Goal: Information Seeking & Learning: Learn about a topic

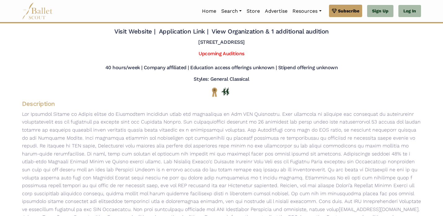
scroll to position [29, 0]
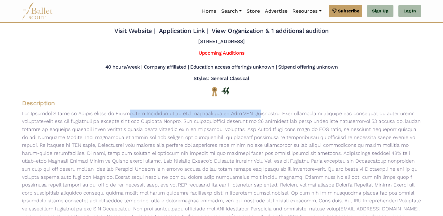
drag, startPoint x: 76, startPoint y: 115, endPoint x: 205, endPoint y: 115, distance: 129.3
click at [205, 115] on p "[EMAIL_ADDRESS][DOMAIN_NAME] . Join our Team Career Opportunities Company Audit…" at bounding box center [221, 168] width 409 height 119
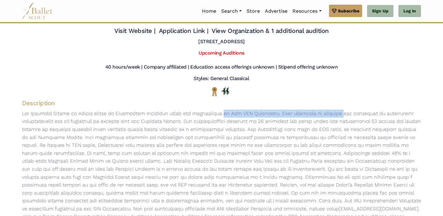
drag, startPoint x: 173, startPoint y: 115, endPoint x: 297, endPoint y: 113, distance: 124.3
click at [297, 113] on p "[EMAIL_ADDRESS][DOMAIN_NAME] . Join our Team Career Opportunities Company Audit…" at bounding box center [221, 168] width 409 height 119
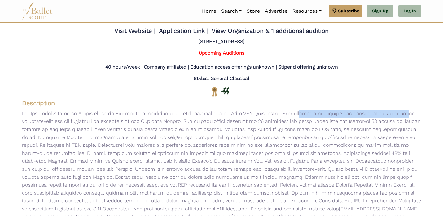
drag, startPoint x: 247, startPoint y: 113, endPoint x: 366, endPoint y: 113, distance: 119.0
click at [366, 113] on p "[EMAIL_ADDRESS][DOMAIN_NAME] . Join our Team Career Opportunities Company Audit…" at bounding box center [221, 168] width 409 height 119
click at [366, 112] on p "[EMAIL_ADDRESS][DOMAIN_NAME] . Join our Team Career Opportunities Company Audit…" at bounding box center [221, 168] width 409 height 119
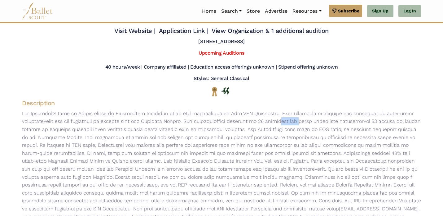
drag, startPoint x: 239, startPoint y: 120, endPoint x: 228, endPoint y: 120, distance: 10.8
click at [228, 120] on p "[EMAIL_ADDRESS][DOMAIN_NAME] . Join our Team Career Opportunities Company Audit…" at bounding box center [221, 168] width 409 height 119
drag, startPoint x: 142, startPoint y: 141, endPoint x: 166, endPoint y: 142, distance: 23.6
click at [166, 142] on p "[EMAIL_ADDRESS][DOMAIN_NAME] . Join our Team Career Opportunities Company Audit…" at bounding box center [221, 168] width 409 height 119
drag, startPoint x: 85, startPoint y: 145, endPoint x: 138, endPoint y: 146, distance: 53.0
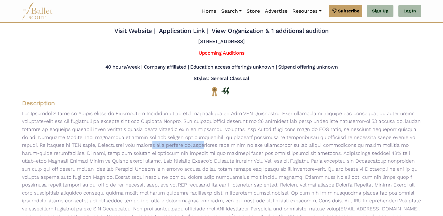
click at [138, 146] on p "[EMAIL_ADDRESS][DOMAIN_NAME] . Join our Team Career Opportunities Company Audit…" at bounding box center [221, 168] width 409 height 119
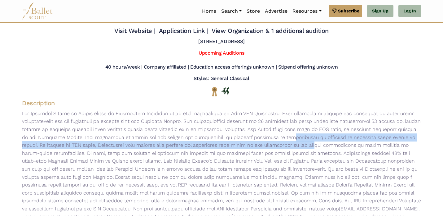
drag, startPoint x: 212, startPoint y: 141, endPoint x: 249, endPoint y: 144, distance: 36.7
click at [249, 144] on p "[EMAIL_ADDRESS][DOMAIN_NAME] . Join our Team Career Opportunities Company Audit…" at bounding box center [221, 168] width 409 height 119
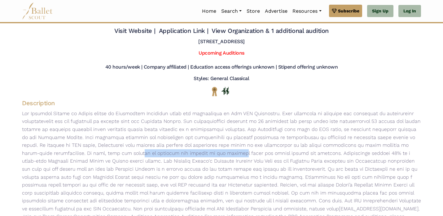
drag, startPoint x: 60, startPoint y: 151, endPoint x: 159, endPoint y: 151, distance: 98.9
click at [159, 151] on p "[EMAIL_ADDRESS][DOMAIN_NAME] . Join our Team Career Opportunities Company Audit…" at bounding box center [221, 168] width 409 height 119
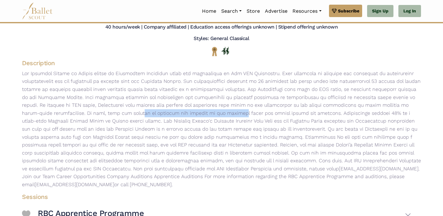
scroll to position [69, 0]
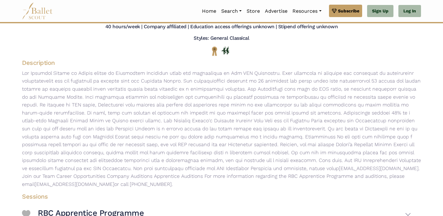
drag, startPoint x: 175, startPoint y: 114, endPoint x: 247, endPoint y: 114, distance: 72.5
click at [247, 114] on p "[EMAIL_ADDRESS][DOMAIN_NAME] . Join our Team Career Opportunities Company Audit…" at bounding box center [221, 128] width 409 height 119
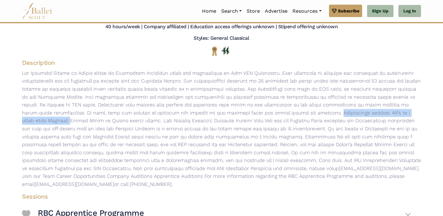
drag, startPoint x: 247, startPoint y: 114, endPoint x: 363, endPoint y: 113, distance: 116.2
click at [363, 114] on p "[EMAIL_ADDRESS][DOMAIN_NAME] . Join our Team Career Opportunities Company Audit…" at bounding box center [221, 128] width 409 height 119
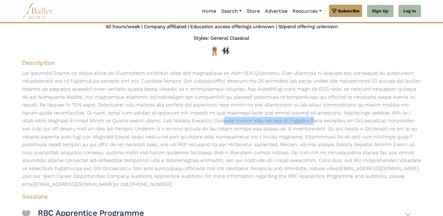
drag, startPoint x: 110, startPoint y: 123, endPoint x: 206, endPoint y: 123, distance: 95.2
click at [206, 123] on p "[EMAIL_ADDRESS][DOMAIN_NAME] . Join our Team Career Opportunities Company Audit…" at bounding box center [221, 128] width 409 height 119
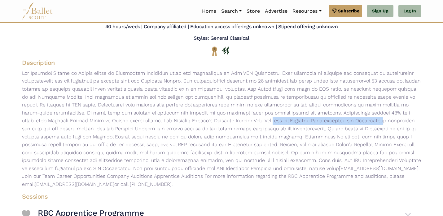
drag, startPoint x: 157, startPoint y: 123, endPoint x: 277, endPoint y: 123, distance: 120.0
click at [277, 123] on p "[EMAIL_ADDRESS][DOMAIN_NAME] . Join our Team Career Opportunities Company Audit…" at bounding box center [221, 128] width 409 height 119
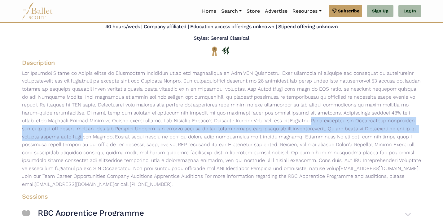
drag, startPoint x: 201, startPoint y: 123, endPoint x: 355, endPoint y: 126, distance: 154.1
click at [355, 126] on p "[EMAIL_ADDRESS][DOMAIN_NAME] . Join our Team Career Opportunities Company Audit…" at bounding box center [221, 128] width 409 height 119
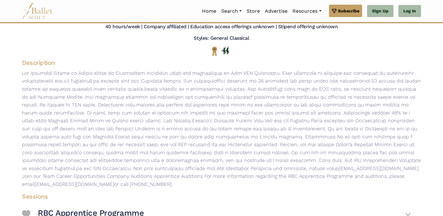
drag, startPoint x: 355, startPoint y: 126, endPoint x: 343, endPoint y: 126, distance: 12.1
click at [354, 126] on p "[EMAIL_ADDRESS][DOMAIN_NAME] . Join our Team Career Opportunities Company Audit…" at bounding box center [221, 128] width 409 height 119
drag, startPoint x: 325, startPoint y: 125, endPoint x: 271, endPoint y: 125, distance: 53.6
click at [271, 125] on p "[EMAIL_ADDRESS][DOMAIN_NAME] . Join our Team Career Opportunities Company Audit…" at bounding box center [221, 128] width 409 height 119
drag, startPoint x: 75, startPoint y: 130, endPoint x: 207, endPoint y: 130, distance: 131.7
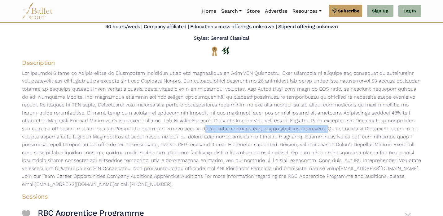
click at [206, 130] on p "[EMAIL_ADDRESS][DOMAIN_NAME] . Join our Team Career Opportunities Company Audit…" at bounding box center [221, 128] width 409 height 119
click at [207, 130] on p "[EMAIL_ADDRESS][DOMAIN_NAME] . Join our Team Career Opportunities Company Audit…" at bounding box center [221, 128] width 409 height 119
drag, startPoint x: 207, startPoint y: 130, endPoint x: 130, endPoint y: 130, distance: 76.9
click at [130, 130] on p "[EMAIL_ADDRESS][DOMAIN_NAME] . Join our Team Career Opportunities Company Audit…" at bounding box center [221, 128] width 409 height 119
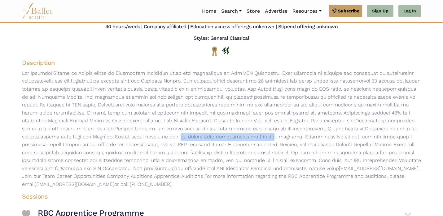
drag, startPoint x: 58, startPoint y: 139, endPoint x: 141, endPoint y: 139, distance: 83.1
click at [141, 139] on p "[EMAIL_ADDRESS][DOMAIN_NAME] . Join our Team Career Opportunities Company Audit…" at bounding box center [221, 128] width 409 height 119
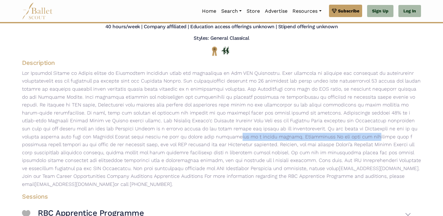
drag, startPoint x: 111, startPoint y: 139, endPoint x: 232, endPoint y: 139, distance: 121.5
click at [232, 139] on p "[EMAIL_ADDRESS][DOMAIN_NAME] . Join our Team Career Opportunities Company Audit…" at bounding box center [221, 128] width 409 height 119
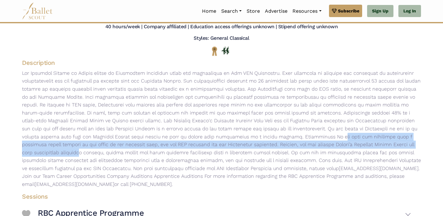
drag, startPoint x: 206, startPoint y: 139, endPoint x: 326, endPoint y: 144, distance: 120.1
click at [326, 144] on p "[EMAIL_ADDRESS][DOMAIN_NAME] . Join our Team Career Opportunities Company Audit…" at bounding box center [221, 128] width 409 height 119
drag, startPoint x: 316, startPoint y: 143, endPoint x: 253, endPoint y: 137, distance: 62.9
click at [253, 137] on p "[EMAIL_ADDRESS][DOMAIN_NAME] . Join our Team Career Opportunities Company Audit…" at bounding box center [221, 128] width 409 height 119
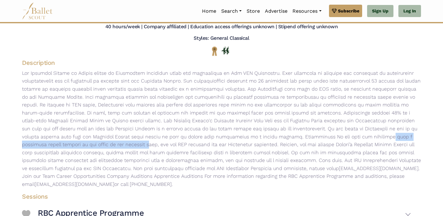
drag, startPoint x: 240, startPoint y: 137, endPoint x: 395, endPoint y: 134, distance: 154.4
click at [395, 134] on p "[EMAIL_ADDRESS][DOMAIN_NAME] . Join our Team Career Opportunities Company Audit…" at bounding box center [221, 128] width 409 height 119
drag, startPoint x: 398, startPoint y: 136, endPoint x: 303, endPoint y: 133, distance: 94.9
click at [303, 133] on p "[EMAIL_ADDRESS][DOMAIN_NAME] . Join our Team Career Opportunities Company Audit…" at bounding box center [221, 128] width 409 height 119
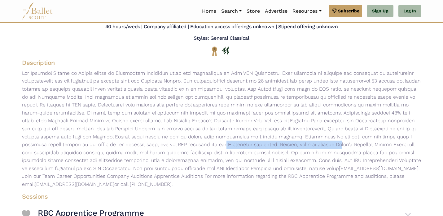
drag, startPoint x: 73, startPoint y: 145, endPoint x: 187, endPoint y: 144, distance: 113.5
click at [187, 144] on p "[EMAIL_ADDRESS][DOMAIN_NAME] . Join our Team Career Opportunities Company Audit…" at bounding box center [221, 128] width 409 height 119
drag, startPoint x: 177, startPoint y: 147, endPoint x: 140, endPoint y: 147, distance: 36.6
click at [140, 147] on p "[EMAIL_ADDRESS][DOMAIN_NAME] . Join our Team Career Opportunities Company Audit…" at bounding box center [221, 128] width 409 height 119
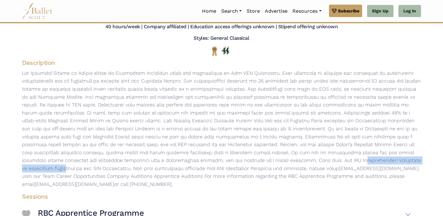
drag, startPoint x: 218, startPoint y: 157, endPoint x: 337, endPoint y: 157, distance: 118.4
click at [336, 157] on p "[EMAIL_ADDRESS][DOMAIN_NAME] . Join our Team Career Opportunities Company Audit…" at bounding box center [221, 128] width 409 height 119
drag, startPoint x: 351, startPoint y: 160, endPoint x: 128, endPoint y: 160, distance: 223.2
click at [128, 160] on p "[EMAIL_ADDRESS][DOMAIN_NAME] . Join our Team Career Opportunities Company Audit…" at bounding box center [221, 128] width 409 height 119
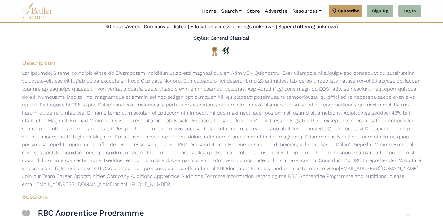
drag, startPoint x: 129, startPoint y: 162, endPoint x: 82, endPoint y: 170, distance: 47.7
click at [123, 163] on p "[EMAIL_ADDRESS][DOMAIN_NAME] . Join our Team Career Opportunities Company Audit…" at bounding box center [221, 128] width 409 height 119
drag, startPoint x: 82, startPoint y: 170, endPoint x: 251, endPoint y: 170, distance: 169.9
click at [251, 170] on p "[EMAIL_ADDRESS][DOMAIN_NAME] . Join our Team Career Opportunities Company Audit…" at bounding box center [221, 128] width 409 height 119
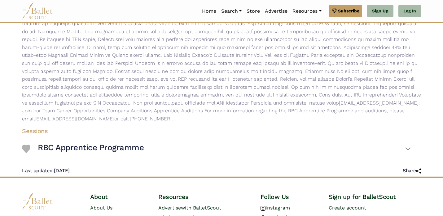
scroll to position [132, 0]
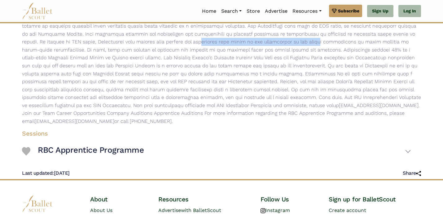
drag, startPoint x: 143, startPoint y: 44, endPoint x: 250, endPoint y: 42, distance: 107.3
click at [253, 42] on p "[EMAIL_ADDRESS][DOMAIN_NAME] . Join our Team Career Opportunities Company Audit…" at bounding box center [221, 65] width 409 height 119
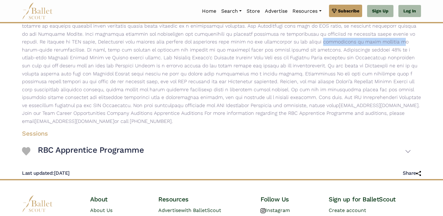
drag, startPoint x: 259, startPoint y: 39, endPoint x: 330, endPoint y: 39, distance: 70.7
click at [330, 39] on p "[EMAIL_ADDRESS][DOMAIN_NAME] . Join our Team Career Opportunities Company Audit…" at bounding box center [221, 65] width 409 height 119
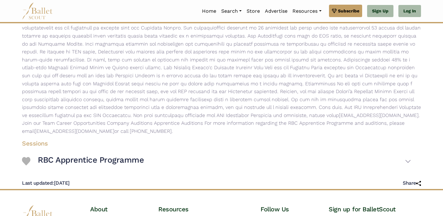
scroll to position [117, 0]
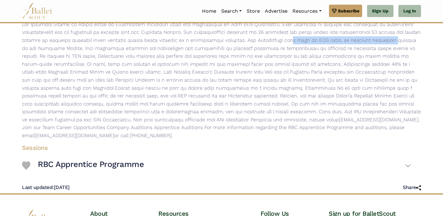
drag, startPoint x: 330, startPoint y: 38, endPoint x: 233, endPoint y: 37, distance: 96.1
click at [233, 37] on p "[EMAIL_ADDRESS][DOMAIN_NAME] . Join our Team Career Opportunities Company Audit…" at bounding box center [221, 79] width 409 height 119
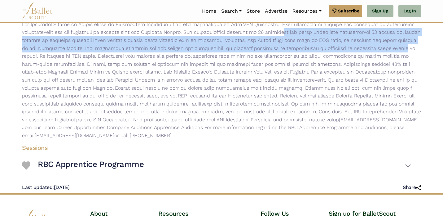
drag, startPoint x: 232, startPoint y: 32, endPoint x: 313, endPoint y: 49, distance: 83.7
click at [316, 49] on p "[EMAIL_ADDRESS][DOMAIN_NAME] . Join our Team Career Opportunities Company Audit…" at bounding box center [221, 79] width 409 height 119
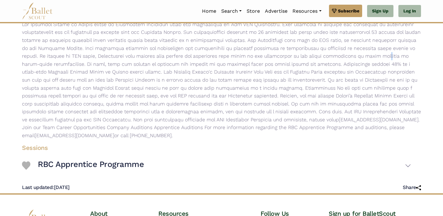
drag, startPoint x: 315, startPoint y: 56, endPoint x: 316, endPoint y: 60, distance: 4.0
click at [316, 60] on p "[EMAIL_ADDRESS][DOMAIN_NAME] . Join our Team Career Opportunities Company Audit…" at bounding box center [221, 79] width 409 height 119
drag
click at [228, 74] on p "[EMAIL_ADDRESS][DOMAIN_NAME] . Join our Team Career Opportunities Company Audit…" at bounding box center [221, 79] width 409 height 119
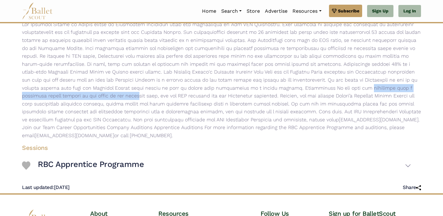
click at [383, 85] on p "[EMAIL_ADDRESS][DOMAIN_NAME] . Join our Team Career Opportunities Company Audit…" at bounding box center [221, 79] width 409 height 119
